Goal: Task Accomplishment & Management: Complete application form

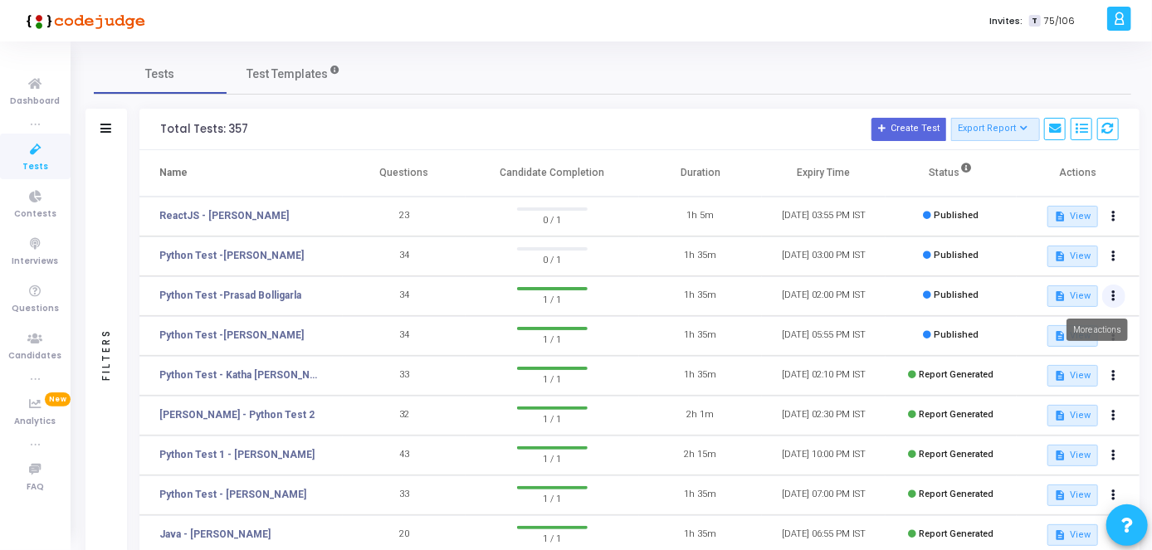
click at [1111, 295] on button at bounding box center [1113, 296] width 23 height 23
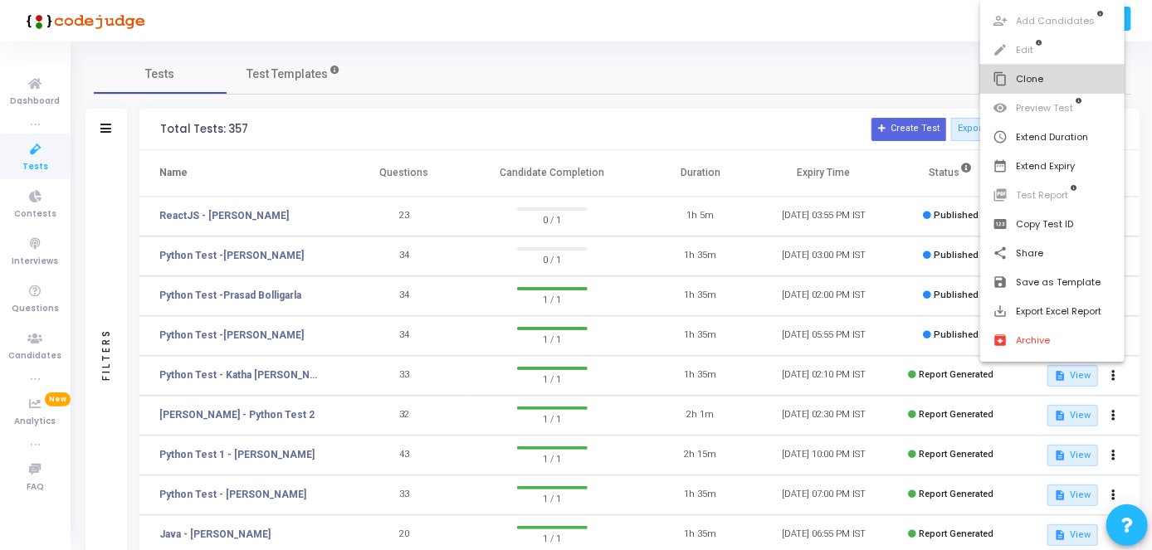
click at [1040, 90] on button "content_copy Clone" at bounding box center [1052, 79] width 145 height 29
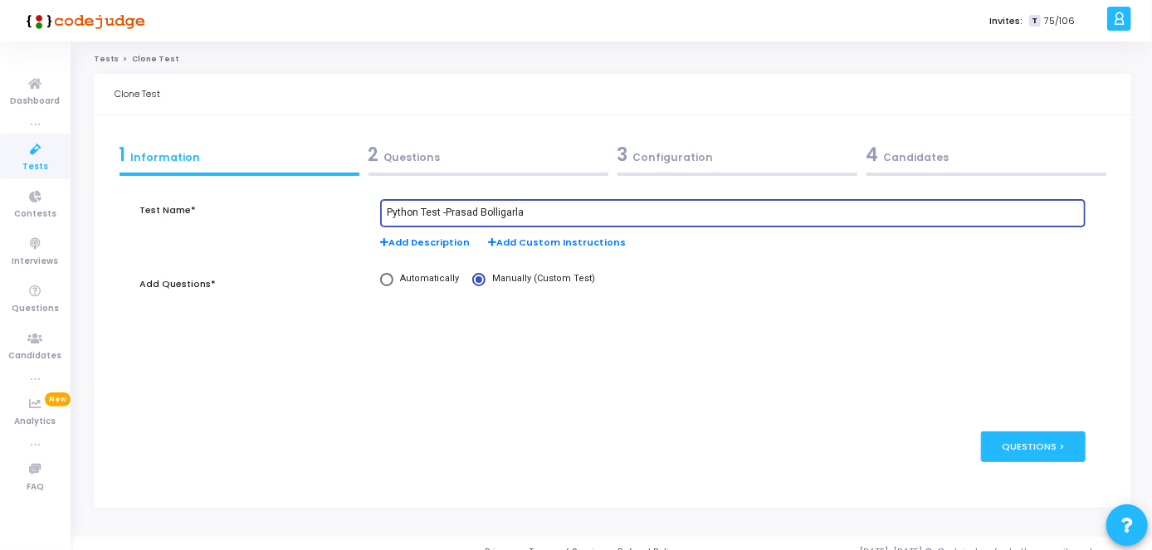
drag, startPoint x: 534, startPoint y: 215, endPoint x: 453, endPoint y: 219, distance: 80.6
click at [453, 219] on div "Python Test -Prasad Bolligarla" at bounding box center [733, 212] width 692 height 31
paste input "Kindly provide the update on the payment."
paste input "[PERSON_NAME]"
type input "Python Test -[PERSON_NAME]"
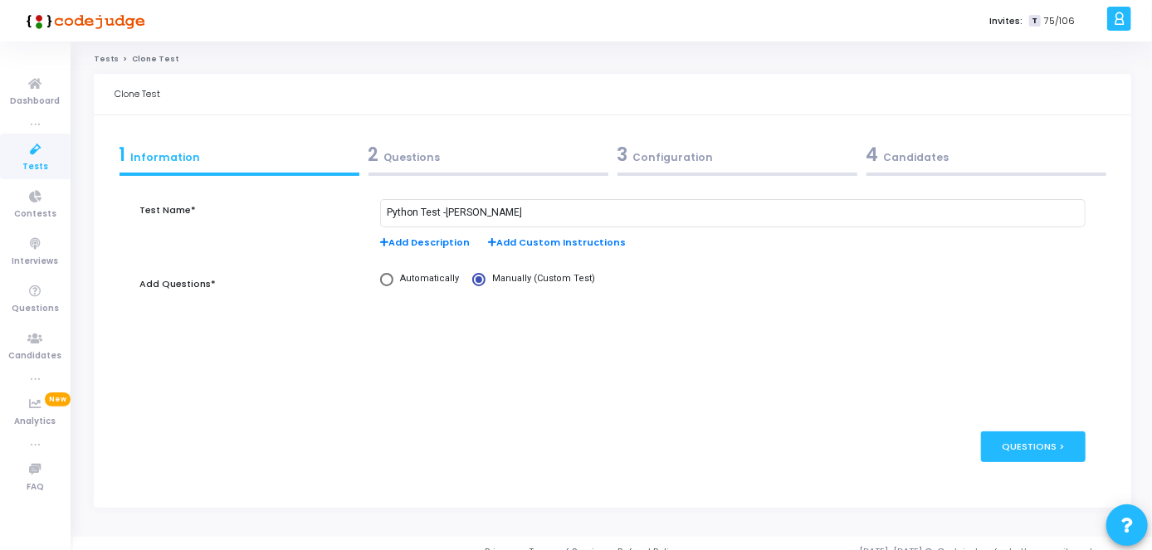
click at [456, 164] on div "2 Questions" at bounding box center [489, 154] width 240 height 27
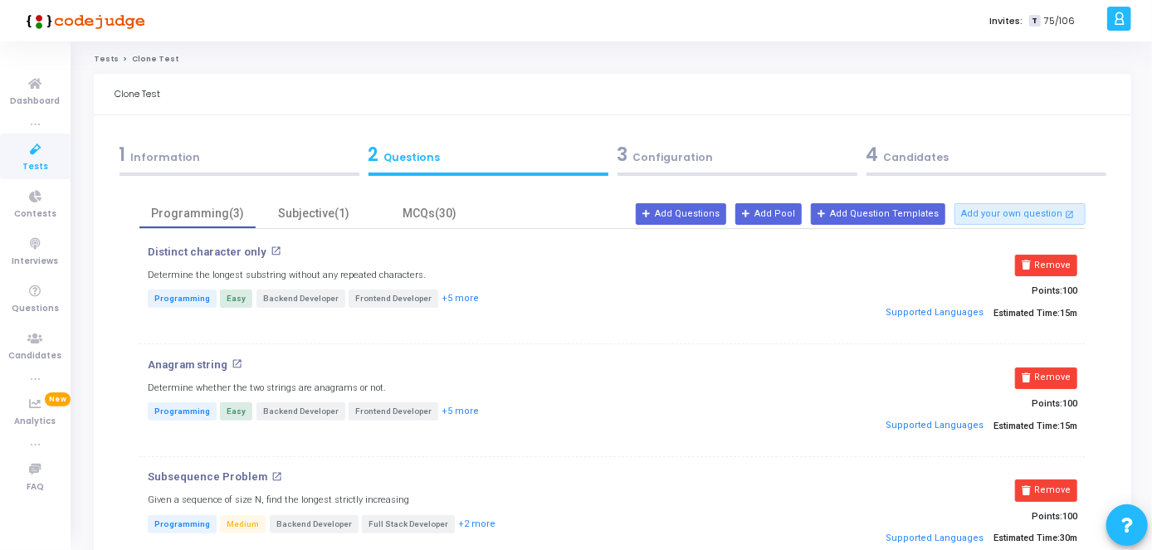
click at [637, 149] on div "3 Configuration" at bounding box center [738, 154] width 240 height 27
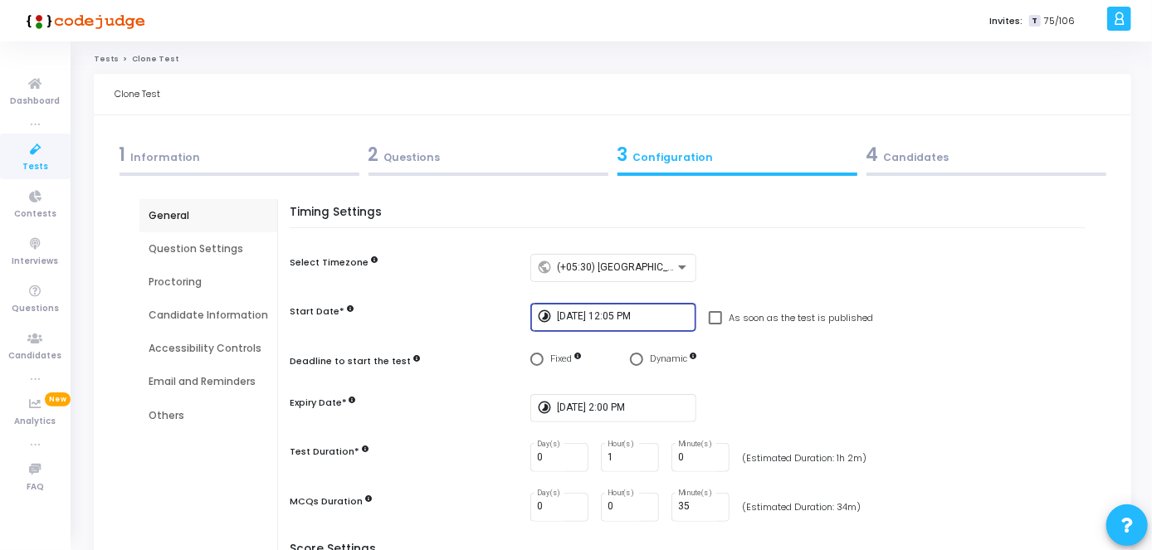
click at [628, 314] on input "[DATE] 12:05 PM" at bounding box center [623, 317] width 133 height 12
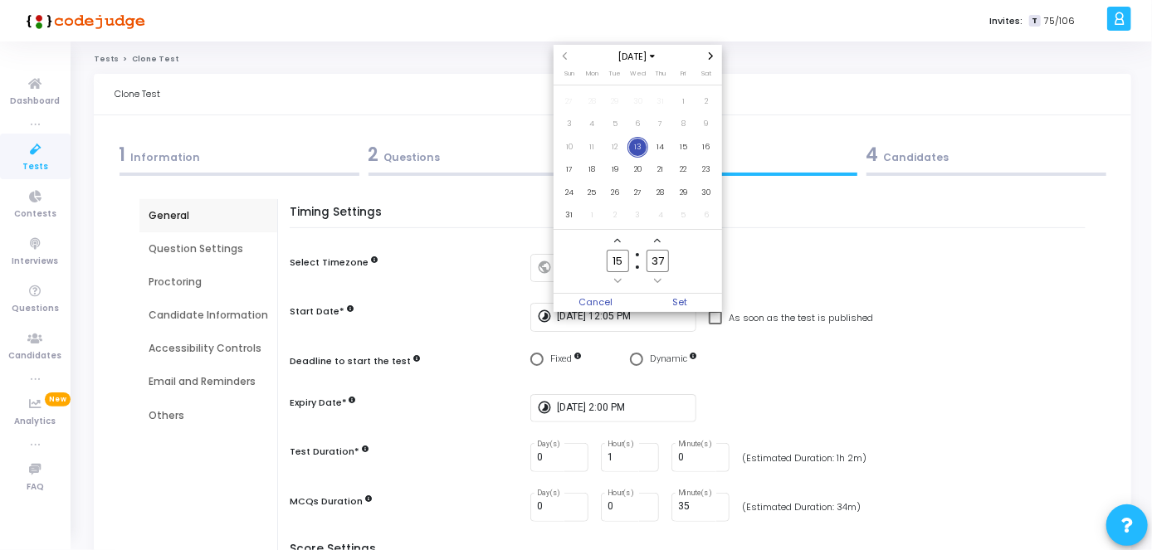
click at [619, 255] on input "15" at bounding box center [618, 261] width 22 height 22
type input "16"
click at [663, 260] on input "37" at bounding box center [658, 261] width 22 height 22
type input "3"
type input "05"
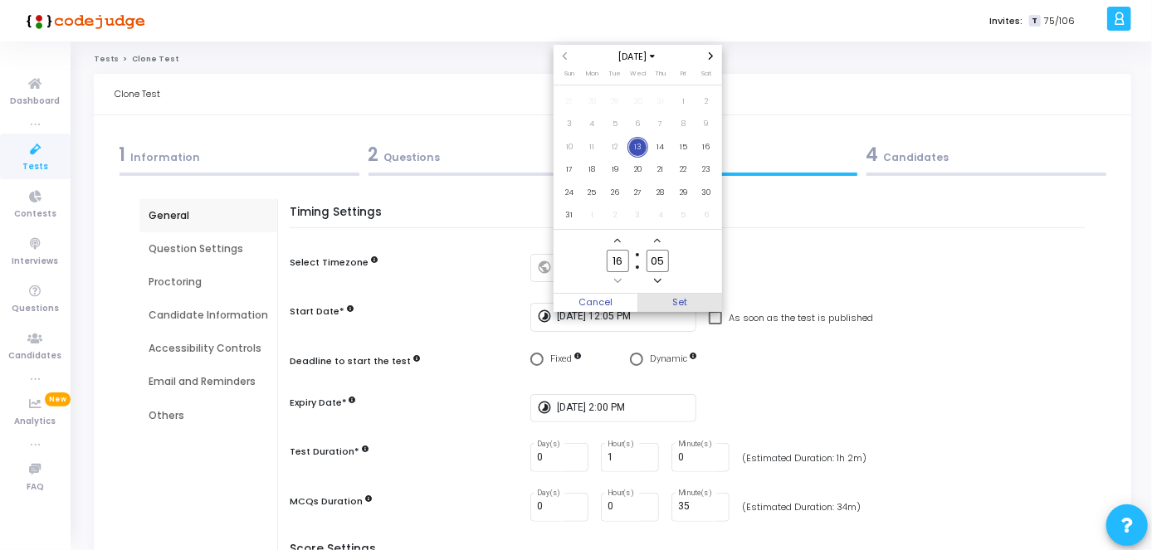
click at [676, 295] on span "Set" at bounding box center [680, 303] width 85 height 18
type input "[DATE] 4:05 PM"
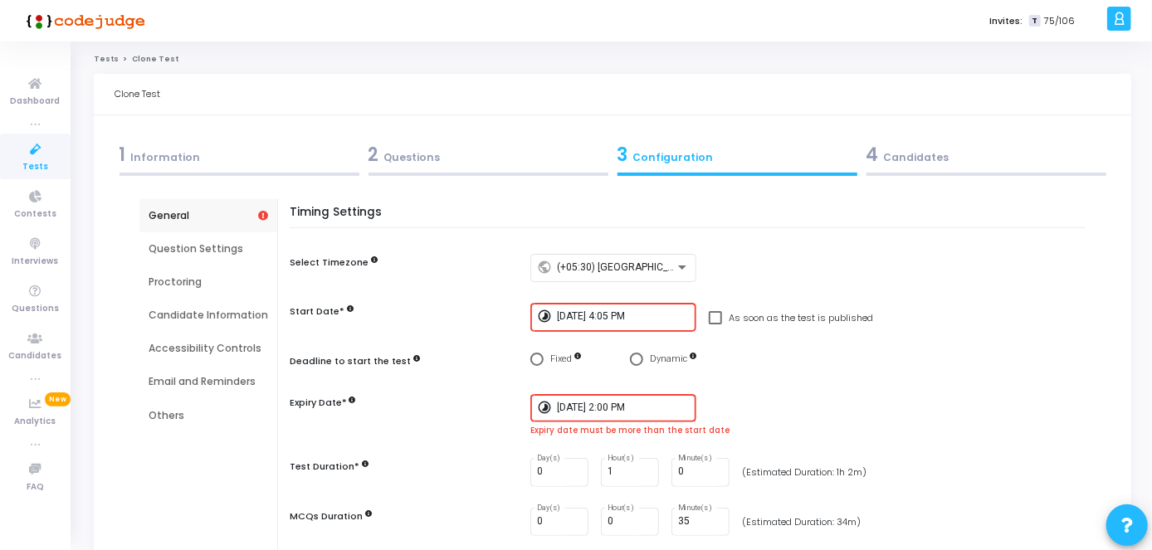
click at [587, 414] on div "[DATE] 2:00 PM" at bounding box center [623, 407] width 133 height 31
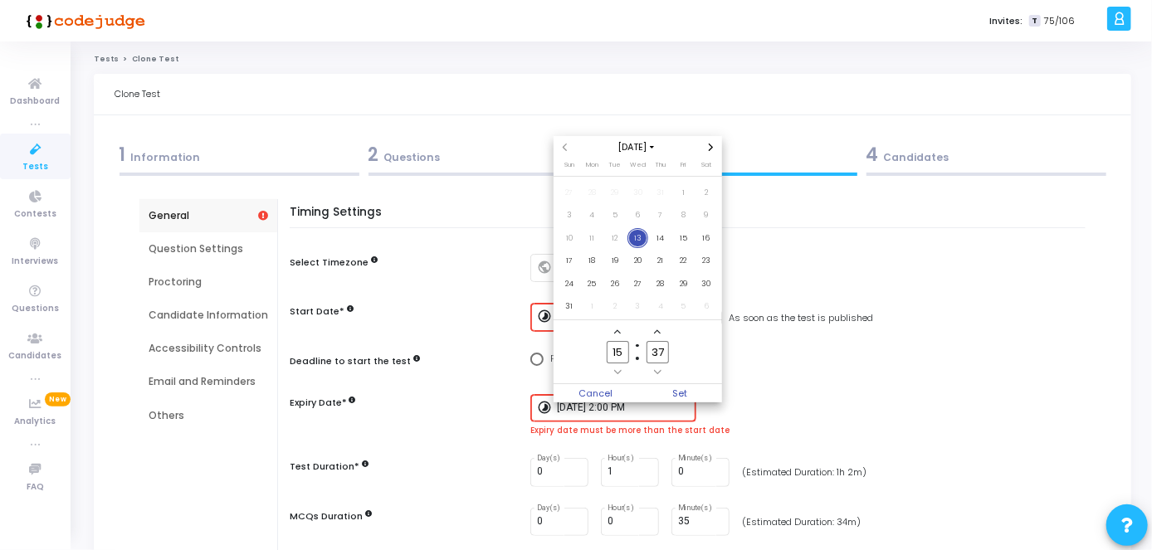
click at [640, 245] on span "13" at bounding box center [638, 238] width 21 height 21
click at [627, 354] on input "15" at bounding box center [618, 352] width 22 height 22
type input "18"
click at [664, 352] on input "37" at bounding box center [658, 352] width 22 height 22
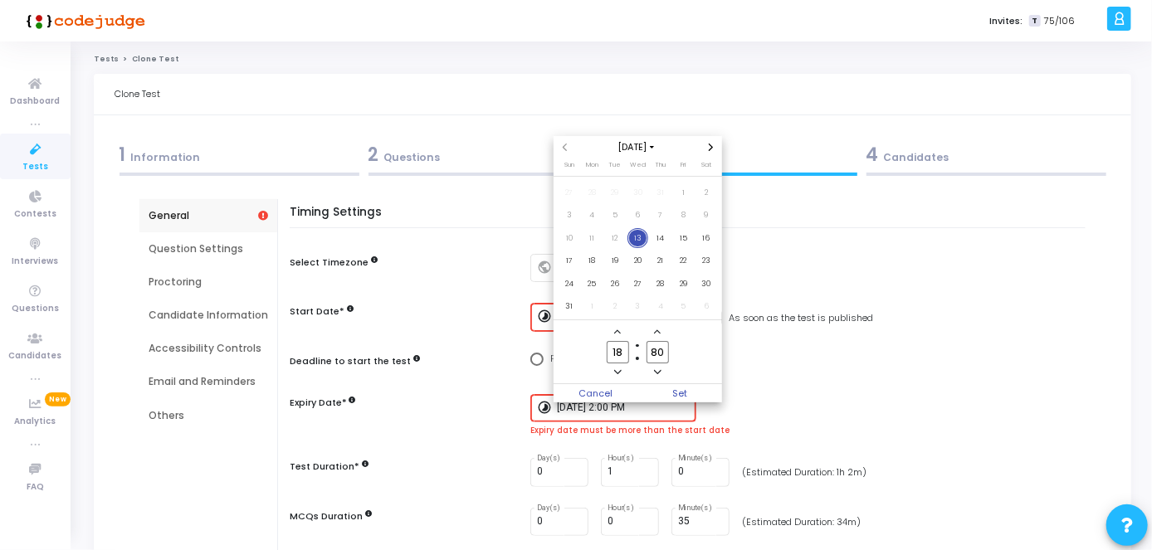
type input "8"
type input "00"
click at [685, 391] on span "Set" at bounding box center [680, 393] width 85 height 18
type input "[DATE] 6:00 PM"
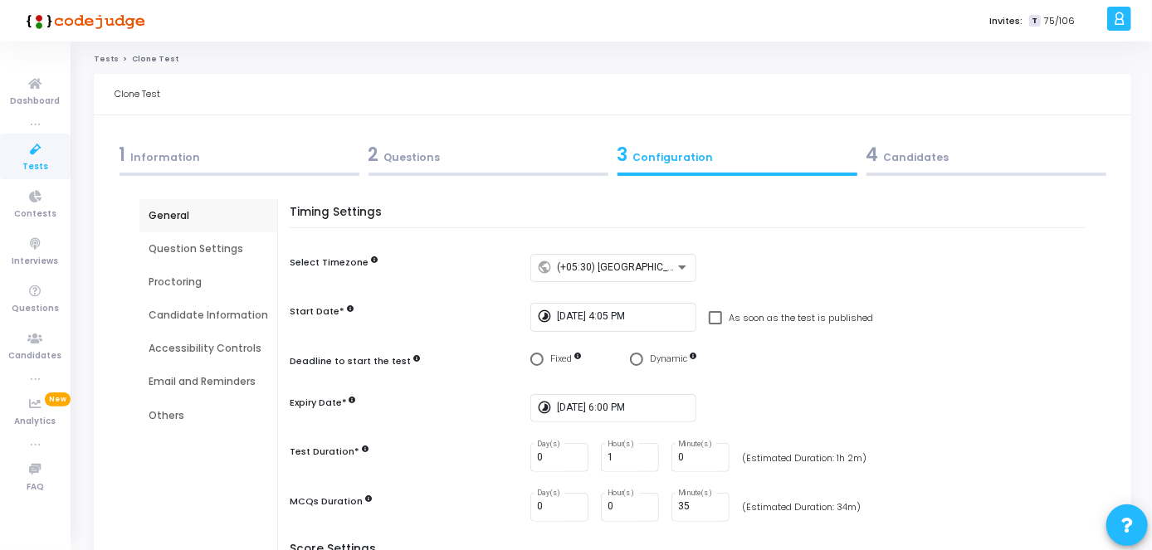
click at [927, 167] on div "4 Candidates" at bounding box center [987, 154] width 240 height 27
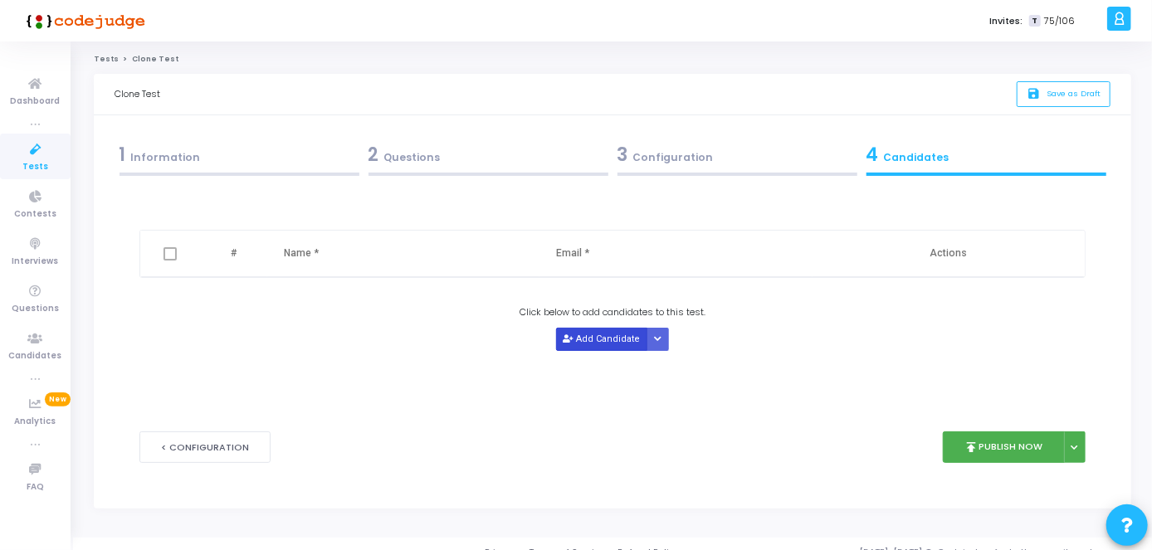
click at [615, 346] on button "Add Candidate" at bounding box center [601, 339] width 91 height 22
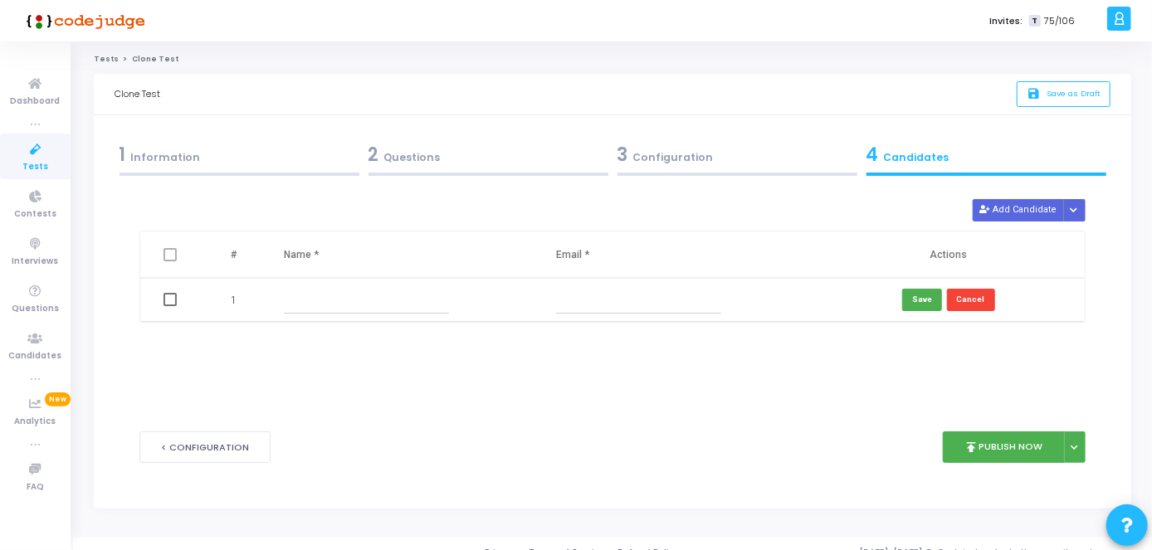
click at [392, 296] on input "text" at bounding box center [366, 299] width 165 height 27
paste input "[PERSON_NAME]"
type input "[PERSON_NAME]"
click at [602, 310] on input "text" at bounding box center [638, 299] width 165 height 27
paste input "[EMAIL_ADDRESS][DOMAIN_NAME]"
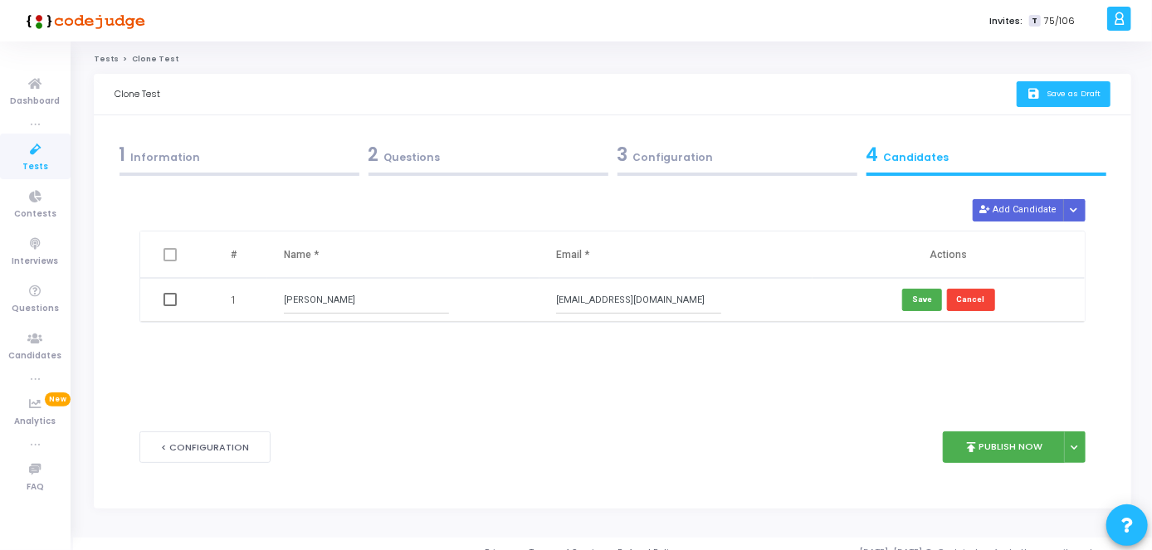
type input "[EMAIL_ADDRESS][DOMAIN_NAME]"
click at [1050, 100] on button "save Save as Draft" at bounding box center [1064, 94] width 94 height 26
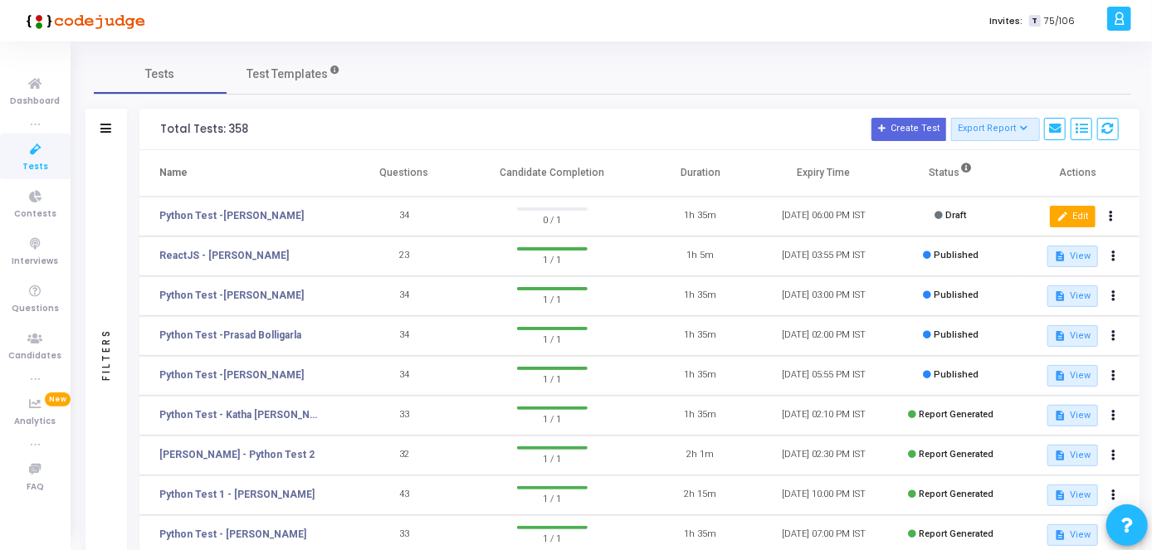
click at [1084, 216] on button "edit Edit" at bounding box center [1073, 217] width 46 height 22
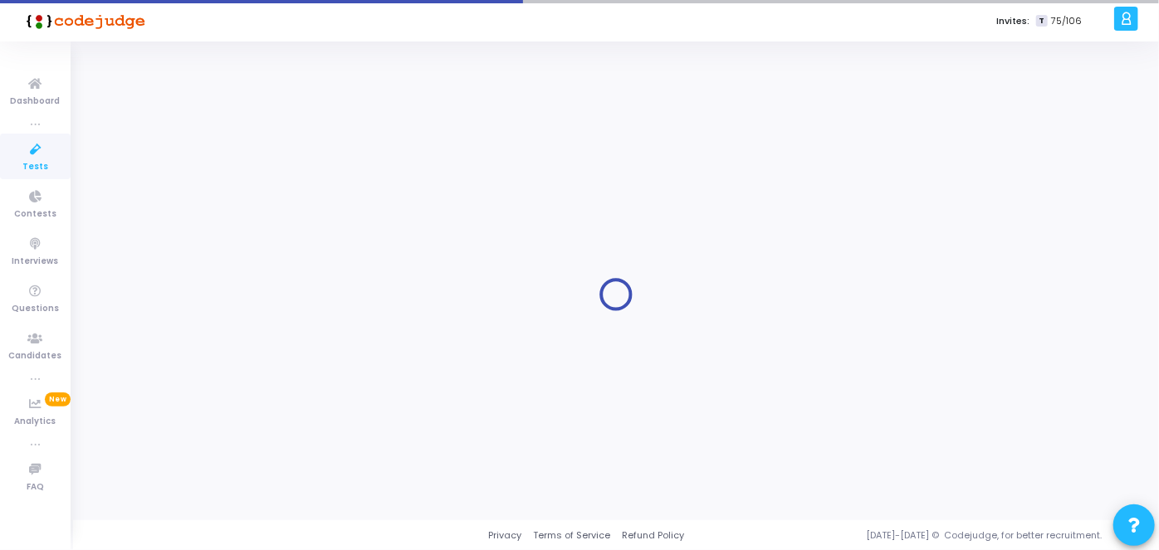
type input "Python Test -[PERSON_NAME]"
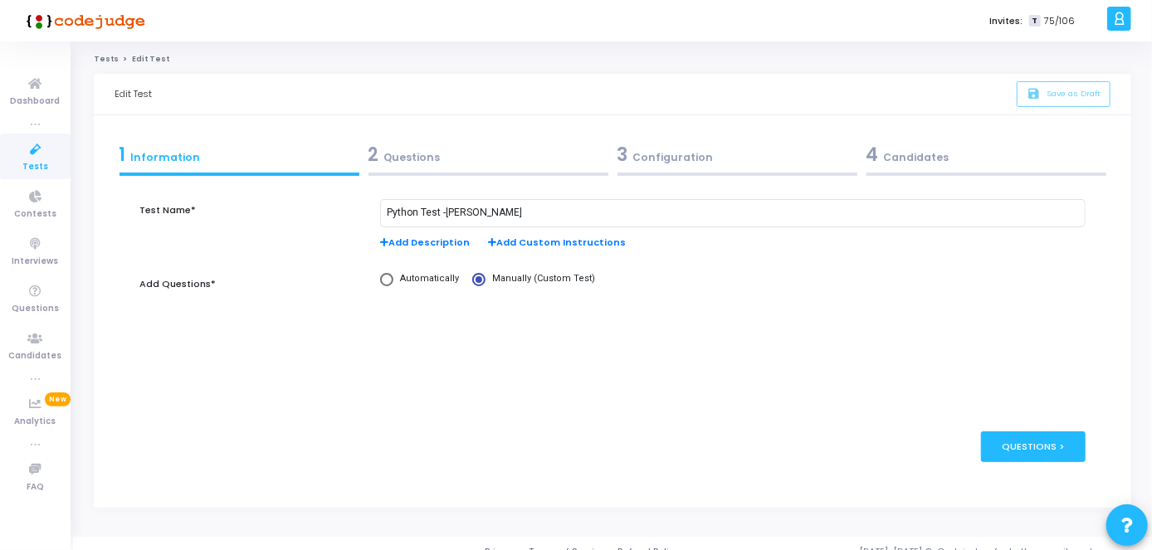
click at [712, 167] on div "3 Configuration" at bounding box center [738, 154] width 240 height 27
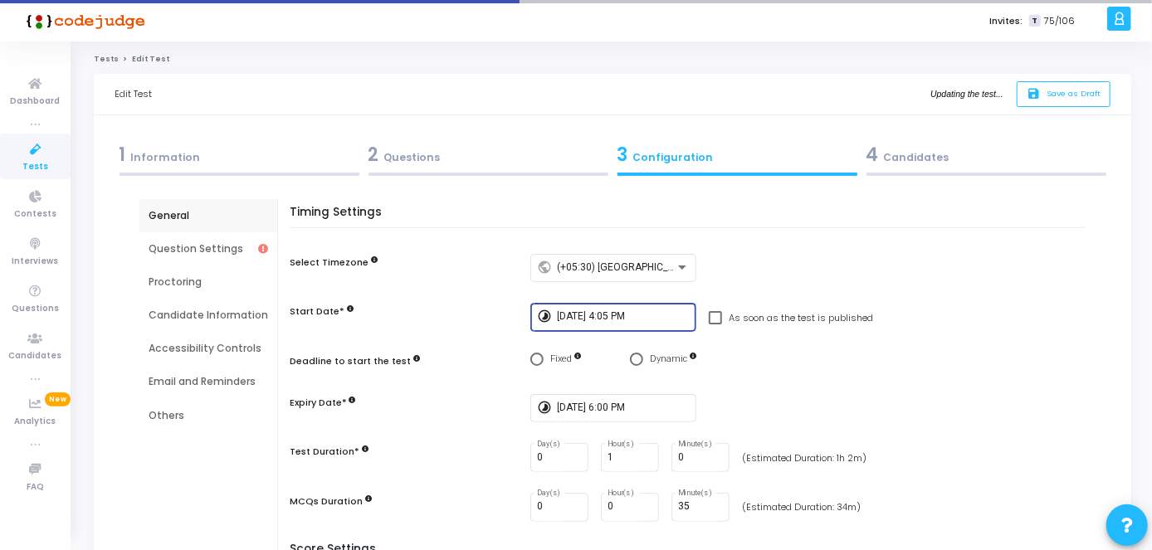
click at [637, 312] on input "[DATE] 4:05 PM" at bounding box center [623, 317] width 133 height 12
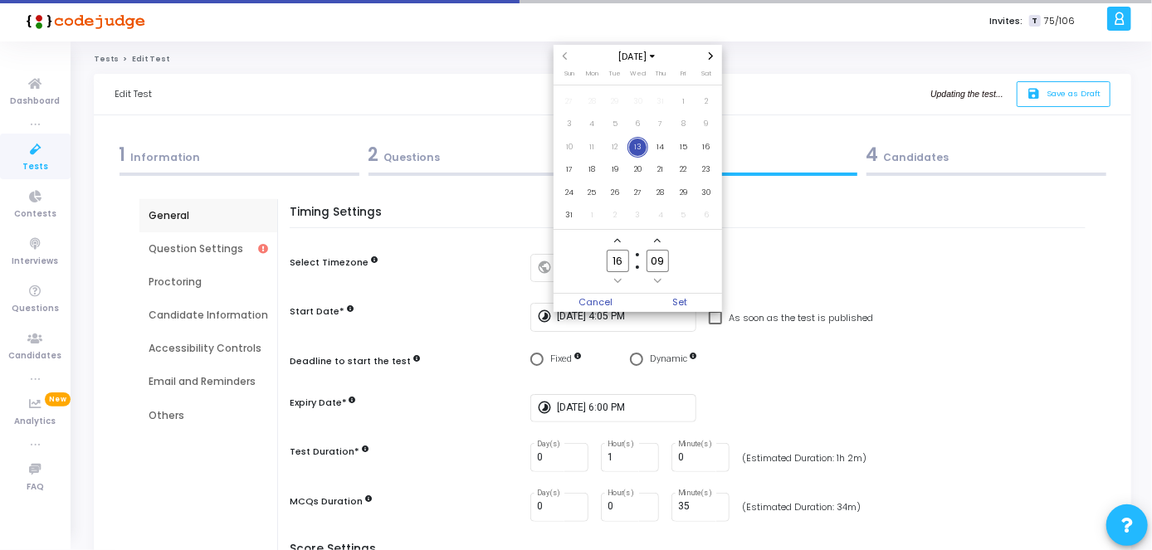
click at [667, 261] on input "09" at bounding box center [658, 261] width 22 height 22
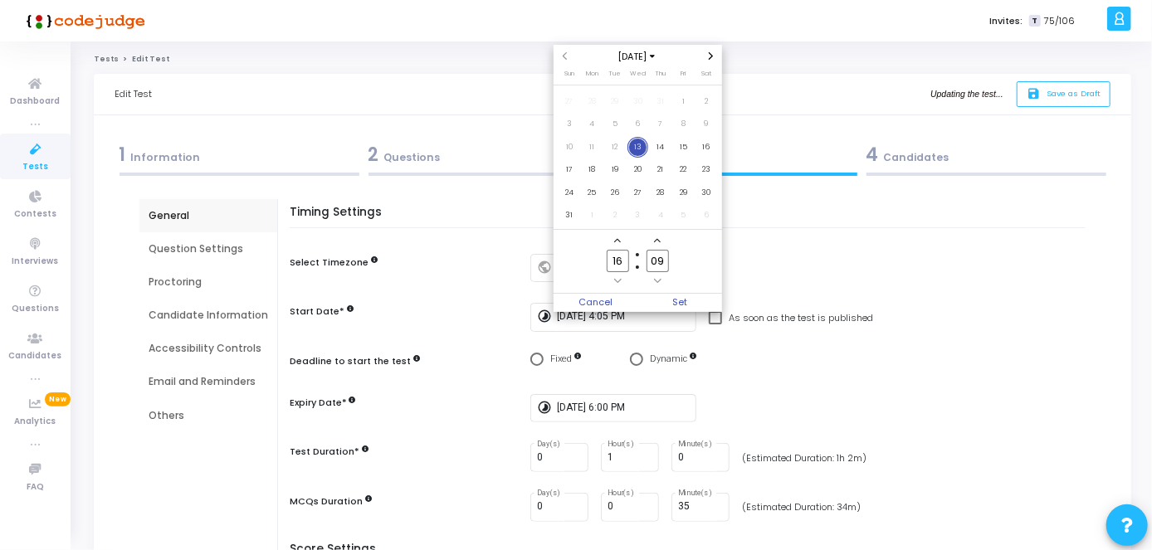
type input "0"
type input "10"
click at [684, 304] on span "Set" at bounding box center [680, 303] width 85 height 18
type input "[DATE] 4:10 PM"
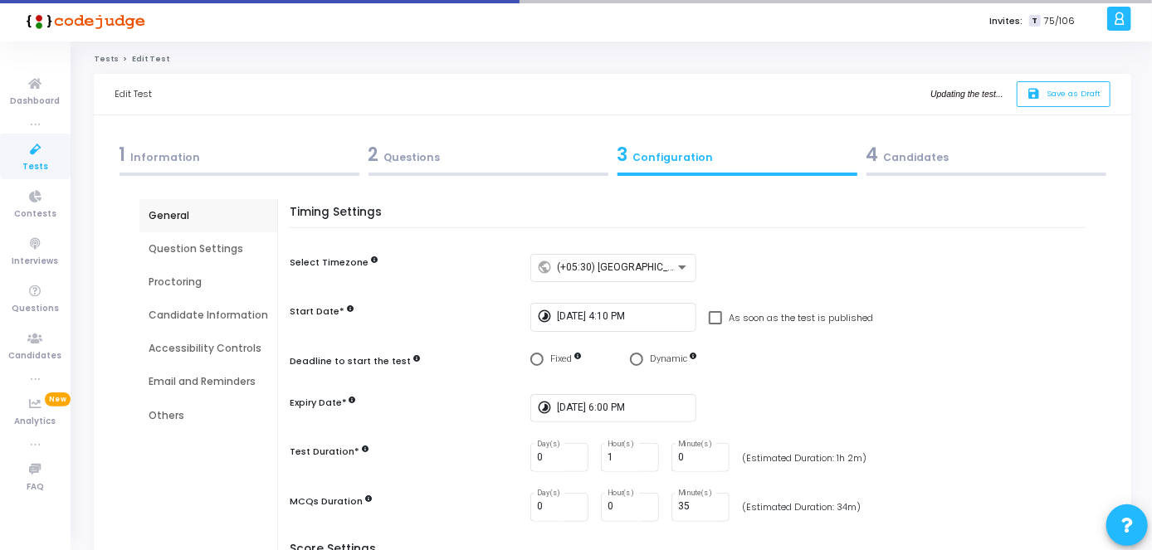
click at [931, 169] on div "4 Candidates" at bounding box center [986, 158] width 249 height 45
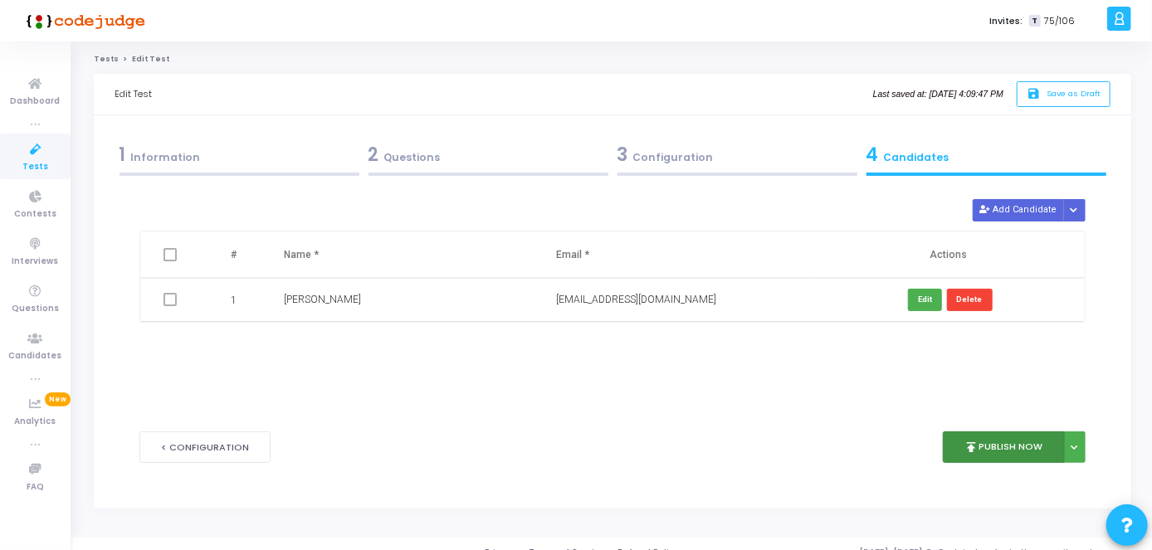
click at [1011, 460] on button "publish Publish Now" at bounding box center [1004, 448] width 122 height 32
